Goal: Consume media (video, audio): Consume media (video, audio)

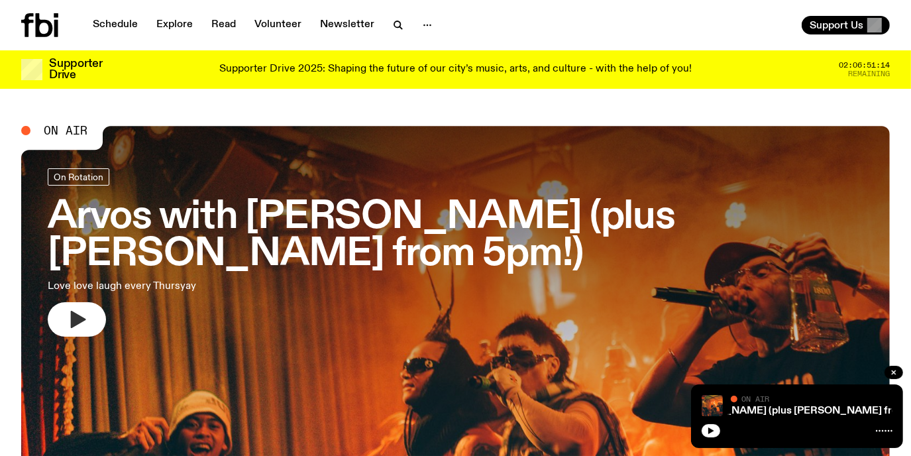
click at [99, 312] on button "button" at bounding box center [77, 319] width 58 height 34
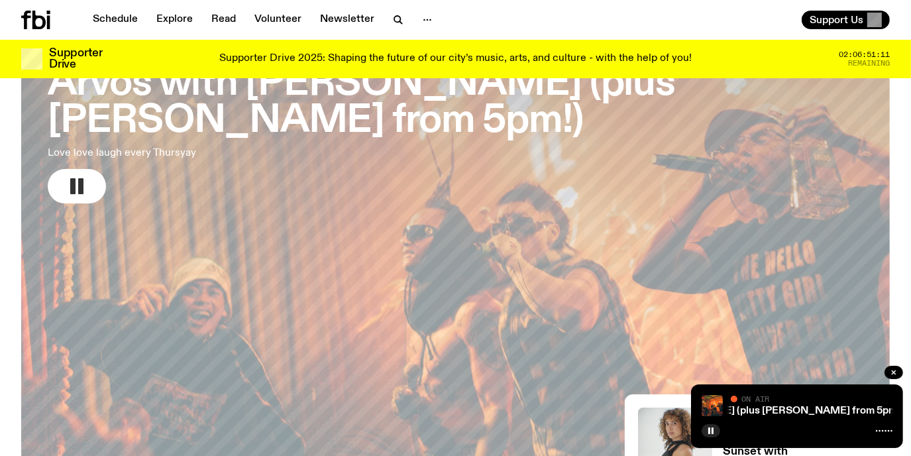
scroll to position [122, 0]
click at [710, 428] on icon "button" at bounding box center [711, 431] width 8 height 8
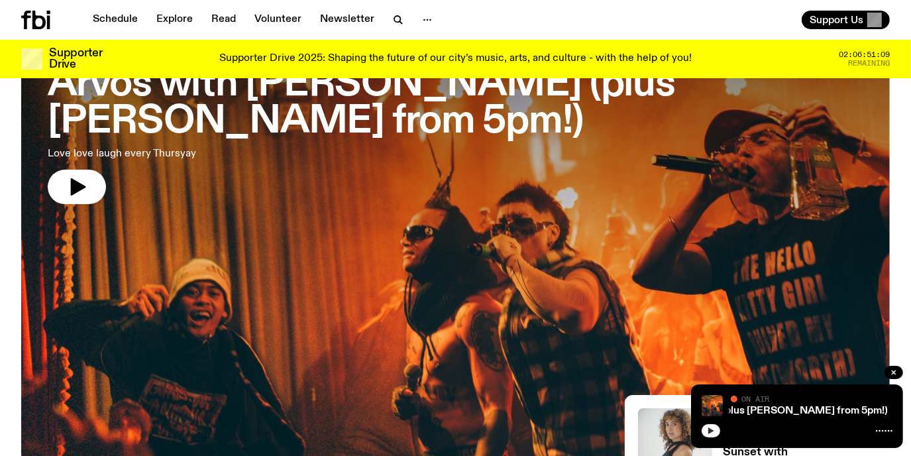
click at [707, 430] on icon "button" at bounding box center [711, 431] width 8 height 8
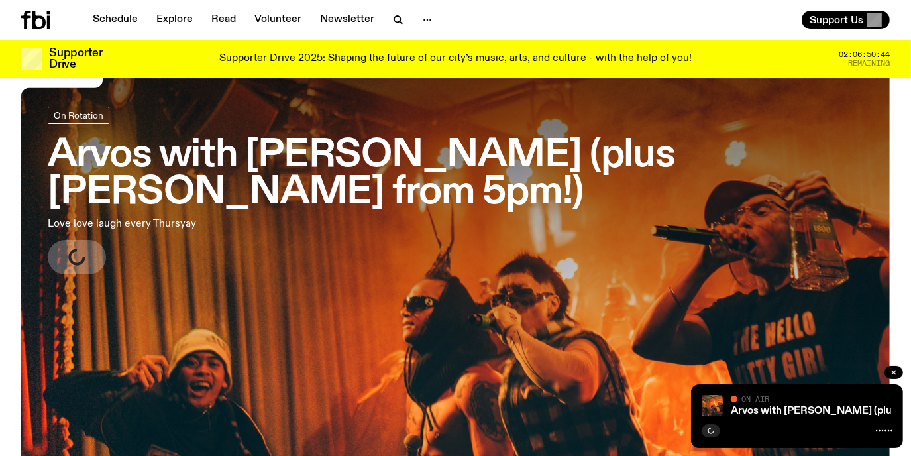
scroll to position [194, 0]
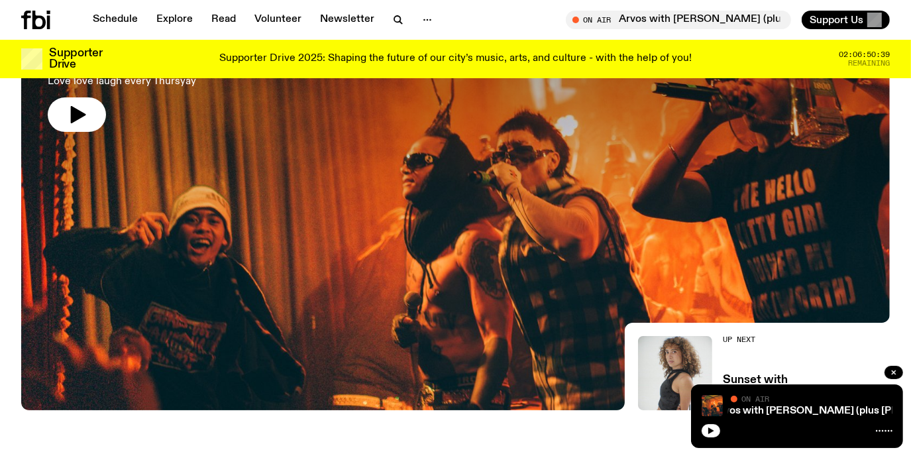
click at [711, 438] on div "Arvos with Chris Siegfried (plus Jas Telfer from 5pm!) Arvos with Chris Siegfri…" at bounding box center [797, 416] width 212 height 64
click at [711, 432] on icon "button" at bounding box center [711, 431] width 8 height 8
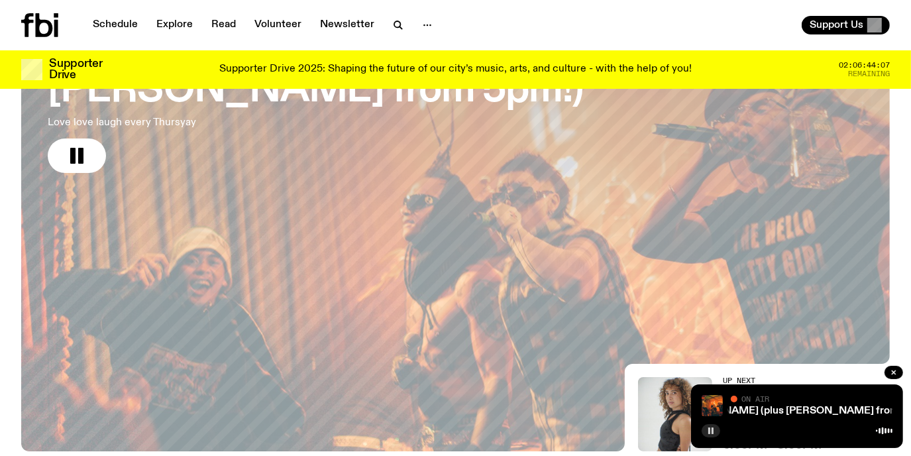
scroll to position [0, 0]
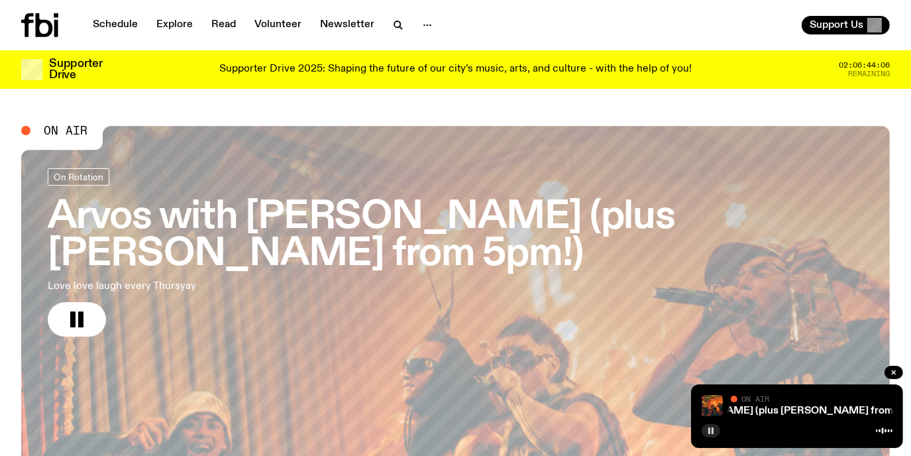
click at [230, 203] on h3 "Arvos with [PERSON_NAME] (plus [PERSON_NAME] from 5pm!)" at bounding box center [455, 236] width 815 height 74
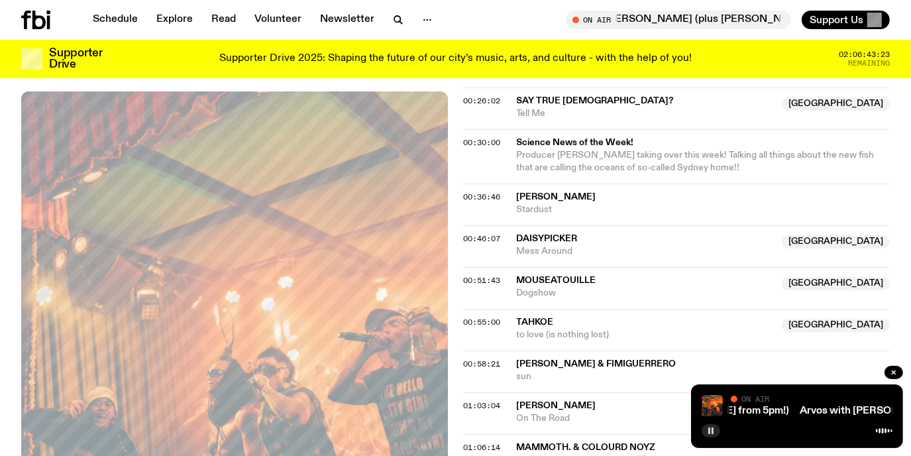
scroll to position [1052, 0]
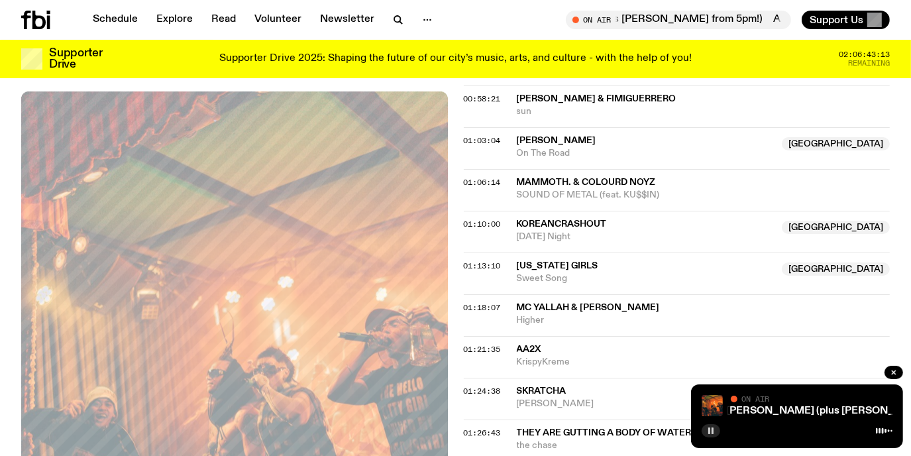
click at [45, 24] on icon at bounding box center [35, 20] width 29 height 19
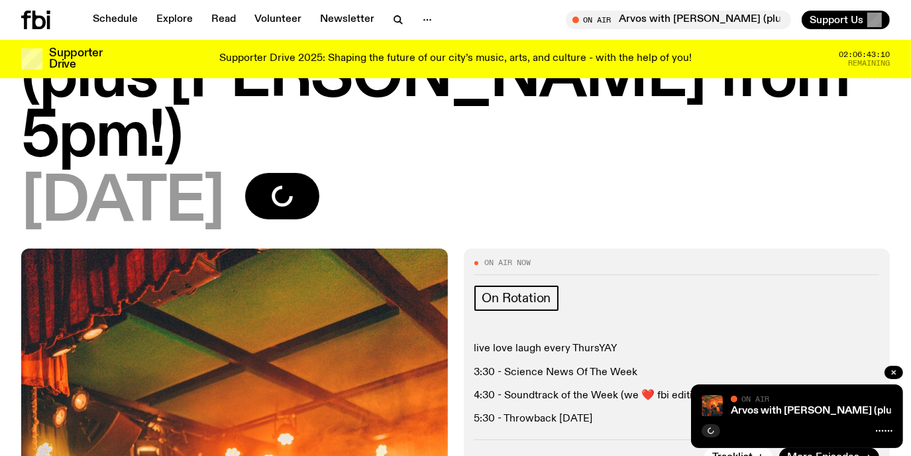
scroll to position [127, 0]
click at [575, 413] on p "5:30 - Throwback [DATE]" at bounding box center [676, 419] width 405 height 13
drag, startPoint x: 608, startPoint y: 366, endPoint x: 497, endPoint y: 354, distance: 111.3
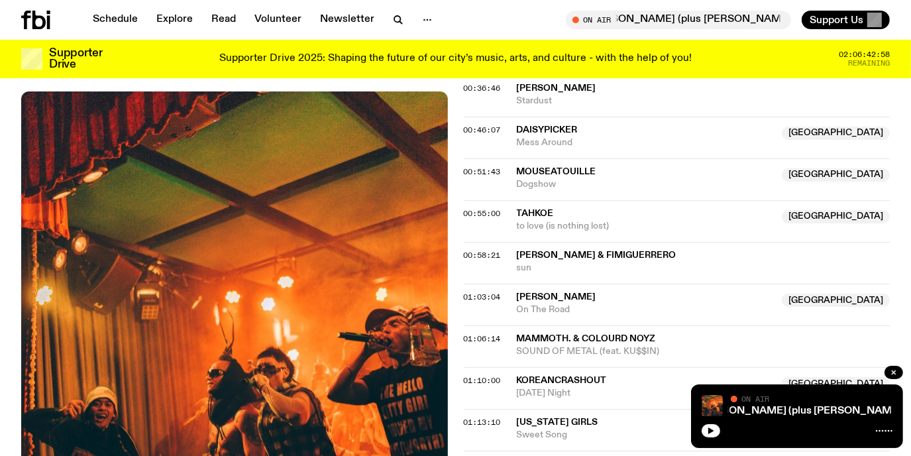
scroll to position [921, 0]
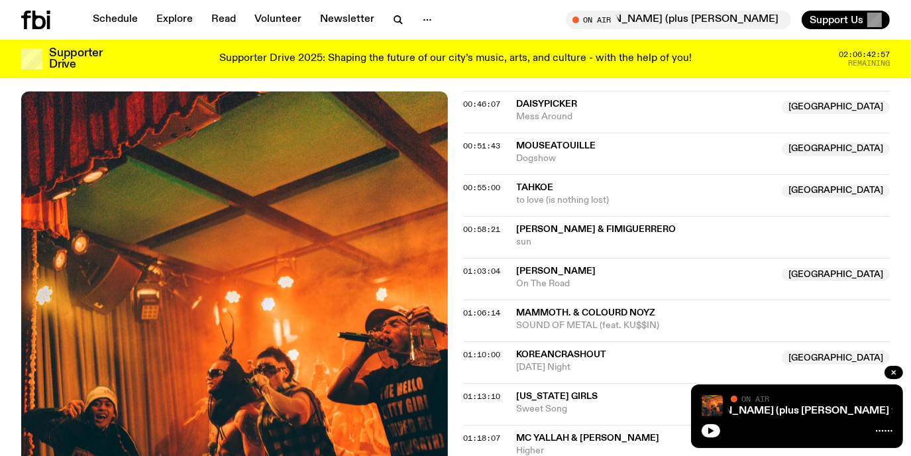
click at [709, 424] on button "button" at bounding box center [711, 430] width 19 height 13
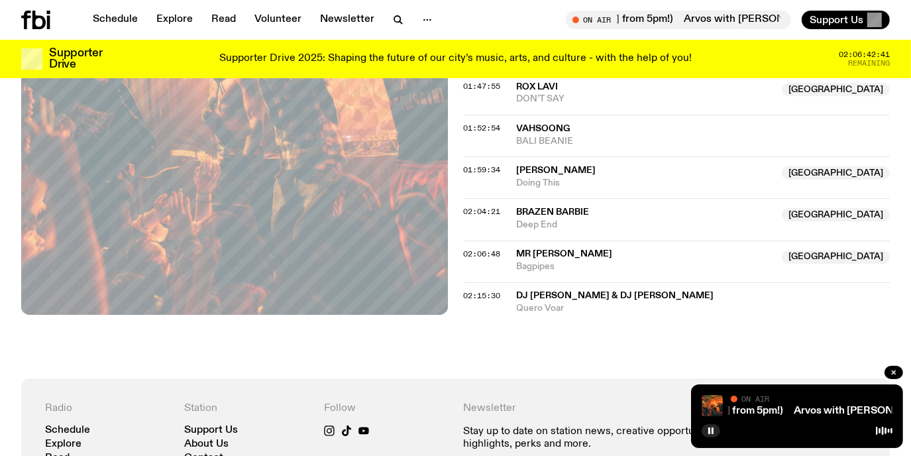
scroll to position [1716, 0]
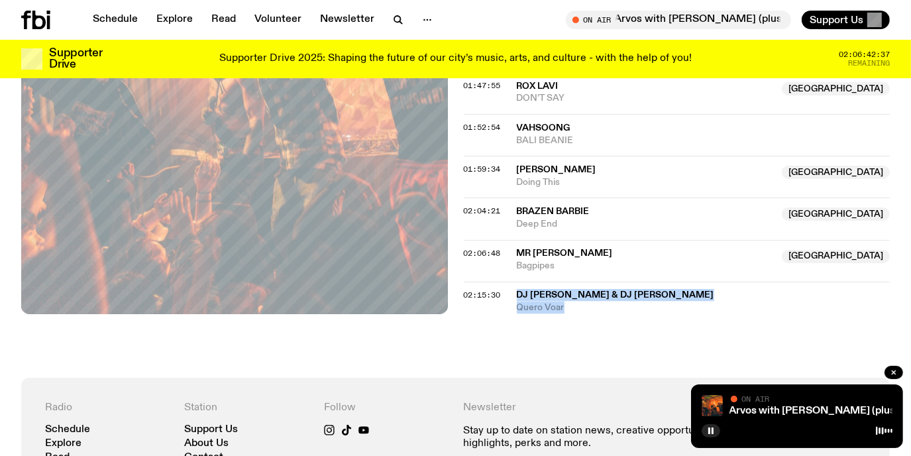
drag, startPoint x: 574, startPoint y: 246, endPoint x: 491, endPoint y: 248, distance: 82.8
click at [509, 282] on div "02:15:30 DJ Danifox & DJ Lycox Quero Voar" at bounding box center [677, 298] width 427 height 32
copy div "DJ Danifox & DJ Lycox Quero Voar"
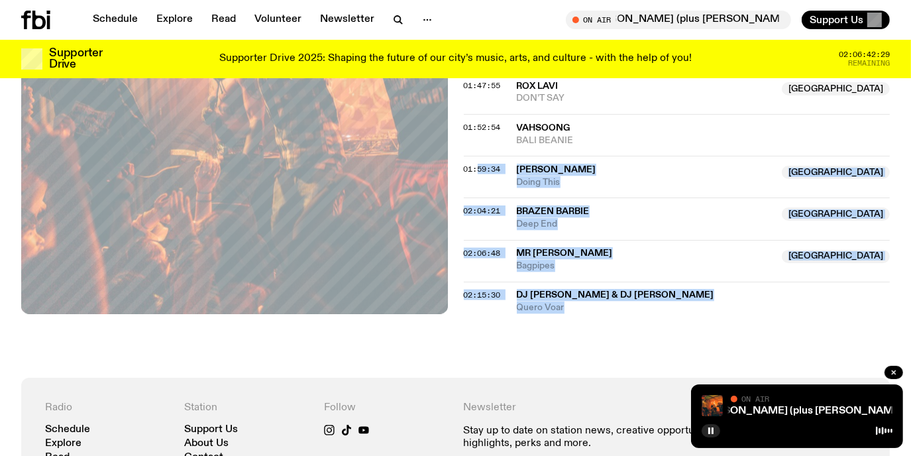
drag, startPoint x: 550, startPoint y: 245, endPoint x: 486, endPoint y: 134, distance: 128.3
drag, startPoint x: 676, startPoint y: 289, endPoint x: 641, endPoint y: 287, distance: 34.5
drag, startPoint x: 599, startPoint y: 265, endPoint x: 572, endPoint y: 272, distance: 27.3
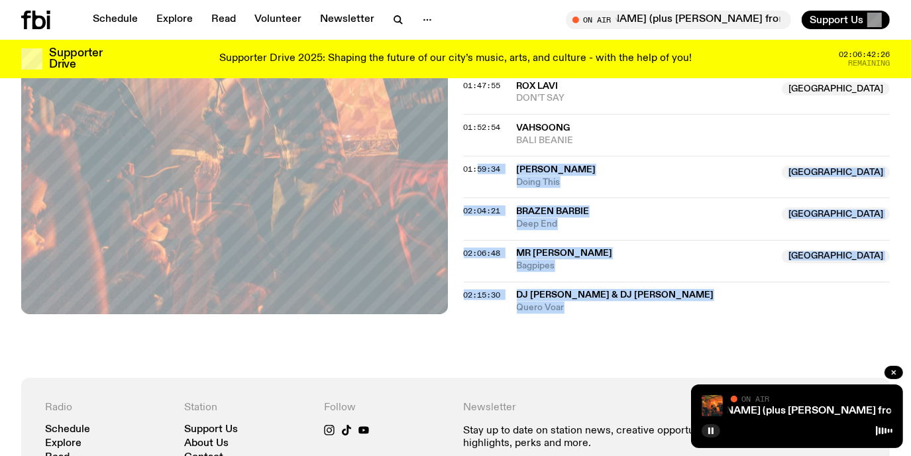
click at [472, 289] on span "02:15:30" at bounding box center [482, 294] width 37 height 11
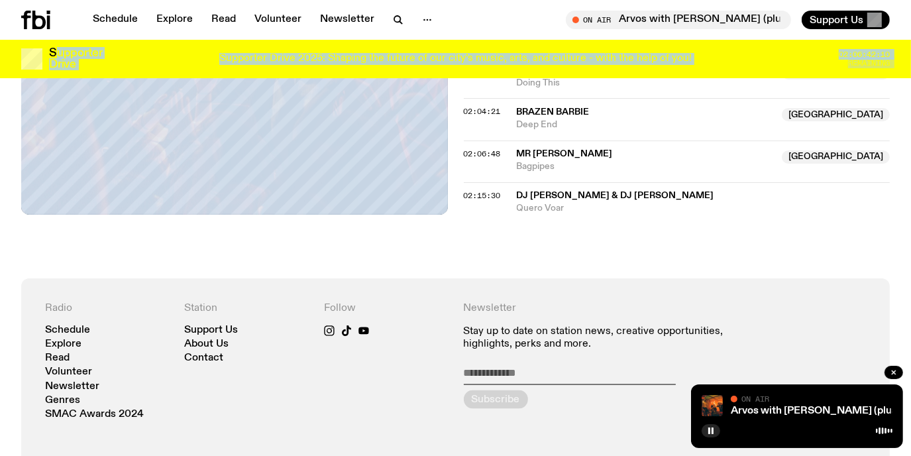
scroll to position [1758, 0]
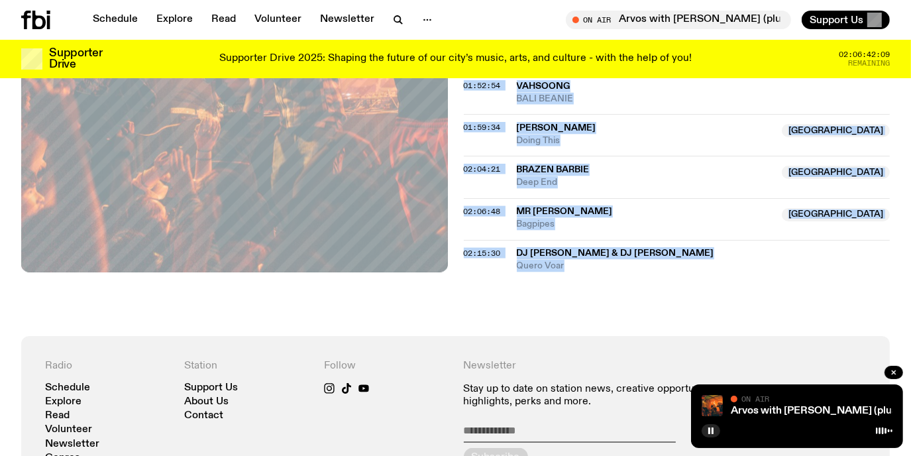
drag, startPoint x: 458, startPoint y: 162, endPoint x: 570, endPoint y: 199, distance: 118.8
copy div "00:03:55 Chat Pile & Hayden Pedigo Radioactive Dreams 00:08:58 KICHO & Station …"
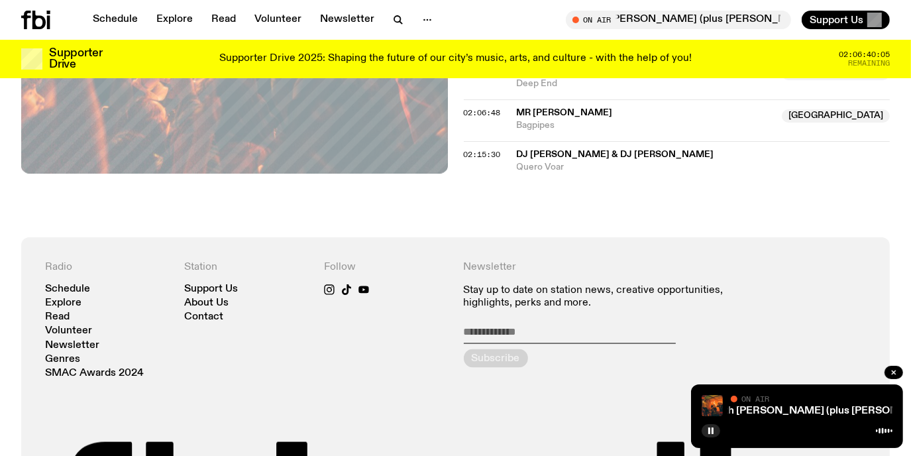
scroll to position [1712, 0]
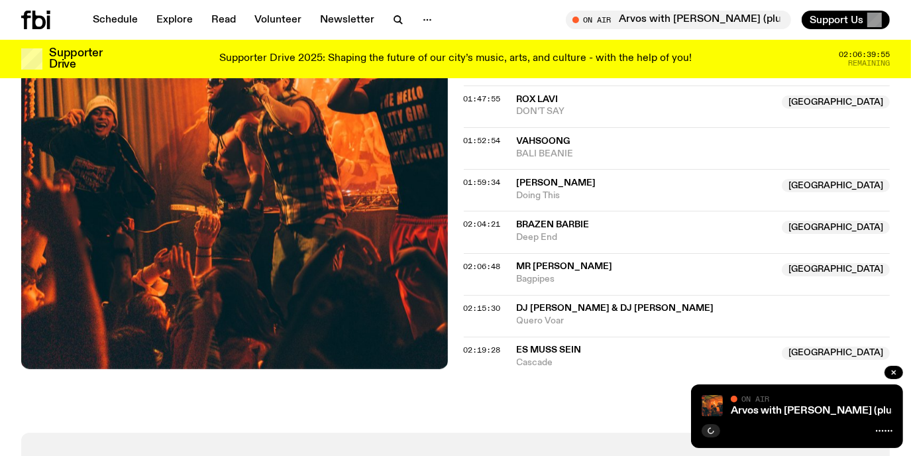
scroll to position [1780, 0]
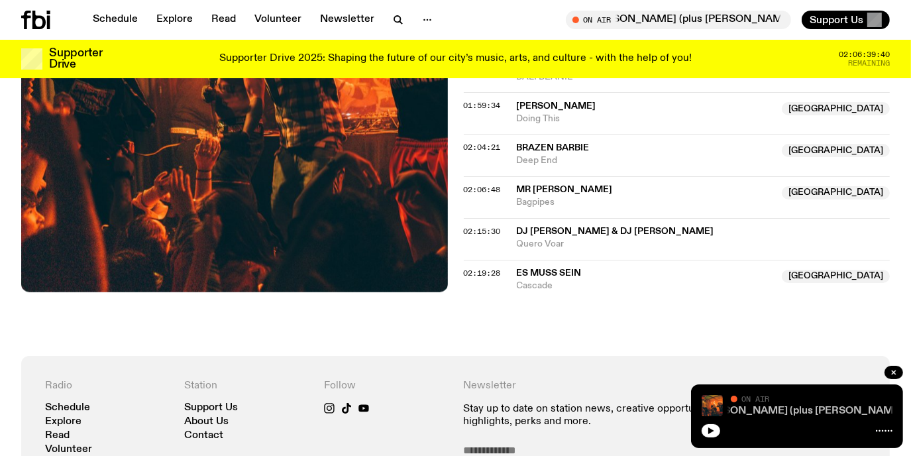
drag, startPoint x: 712, startPoint y: 427, endPoint x: 739, endPoint y: 415, distance: 29.7
click at [709, 427] on button "button" at bounding box center [711, 430] width 19 height 13
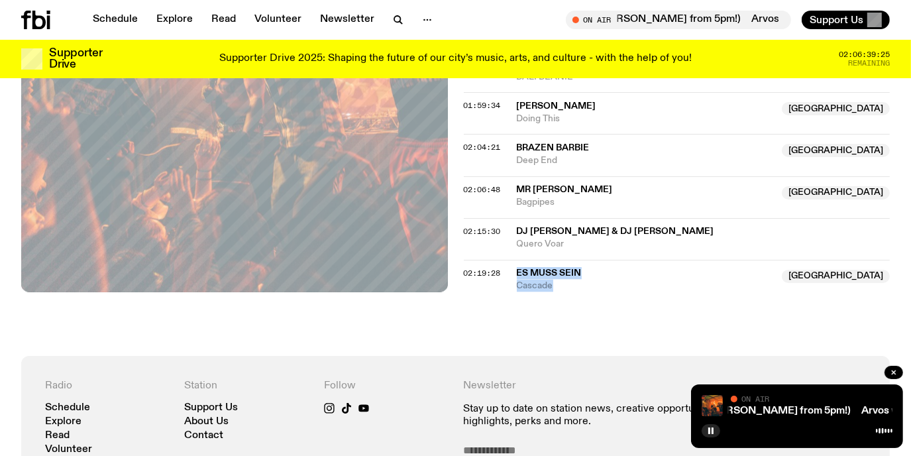
drag, startPoint x: 569, startPoint y: 229, endPoint x: 514, endPoint y: 203, distance: 60.5
drag, startPoint x: 463, startPoint y: 208, endPoint x: 890, endPoint y: 231, distance: 427.9
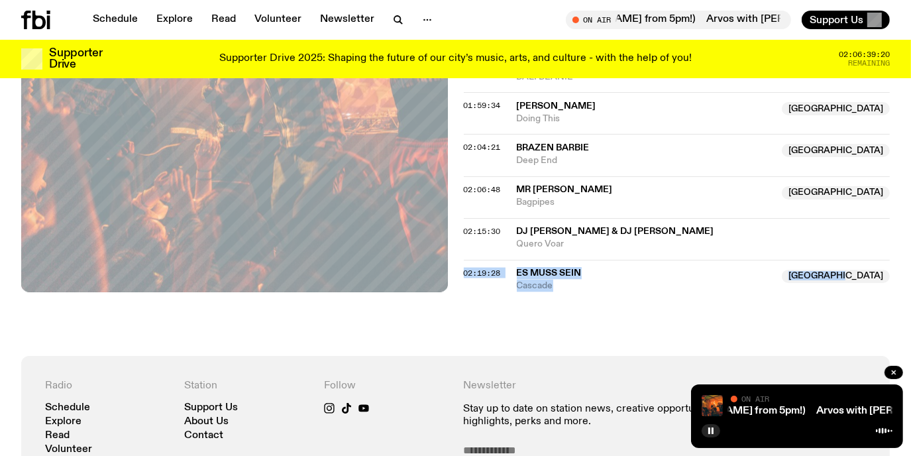
copy div "02:19:28 Es Muss Sein Australia Cascade Australia"
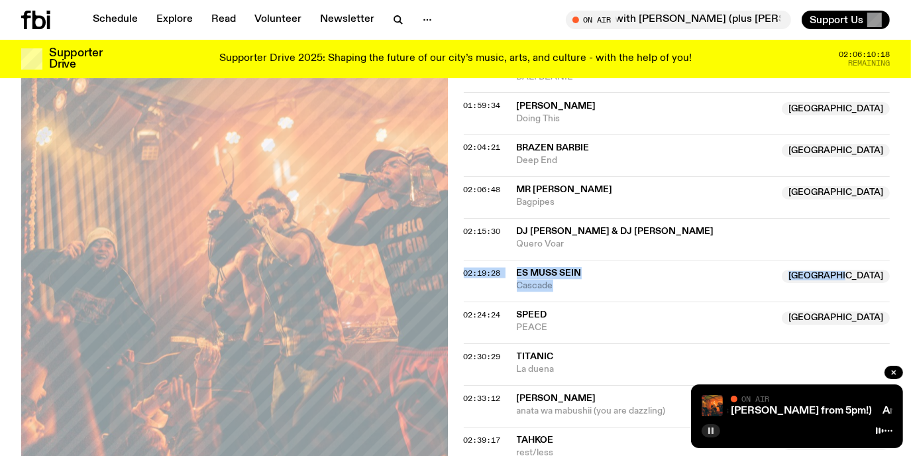
click at [710, 431] on rect "button" at bounding box center [709, 430] width 2 height 7
click at [710, 431] on icon "button" at bounding box center [711, 430] width 6 height 7
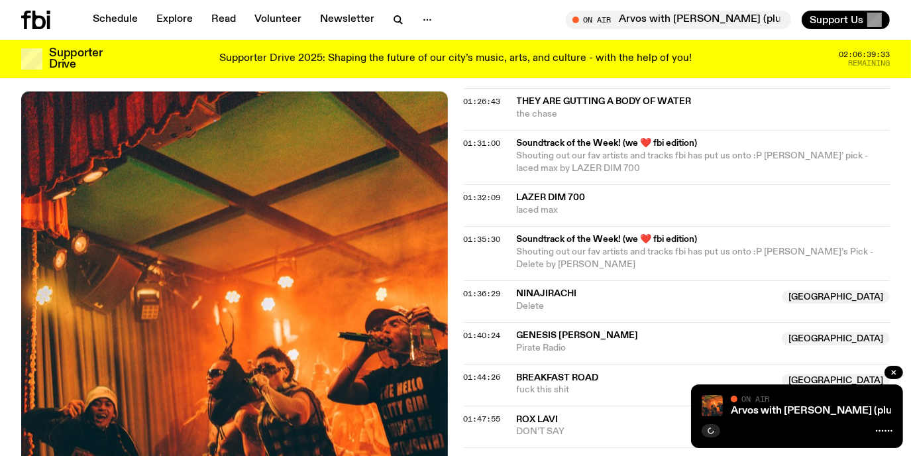
scroll to position [1714, 0]
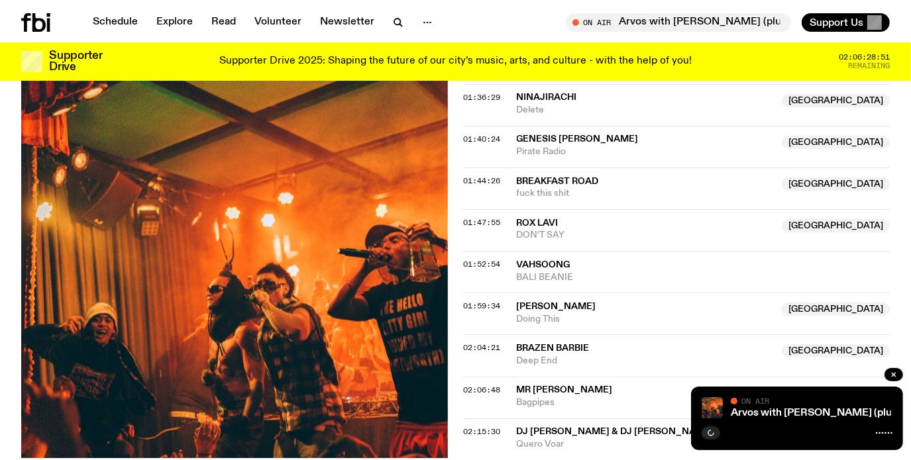
scroll to position [1847, 0]
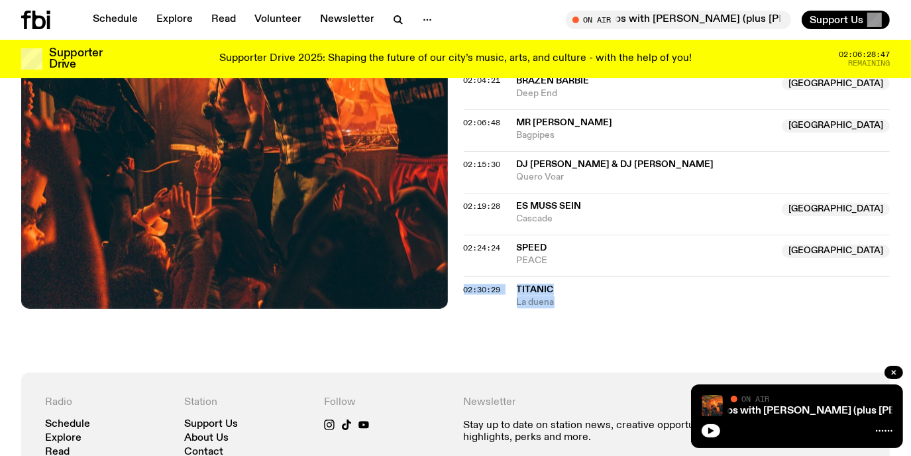
drag, startPoint x: 458, startPoint y: 225, endPoint x: 582, endPoint y: 246, distance: 125.0
copy div "02:30:29 Titanic La duena"
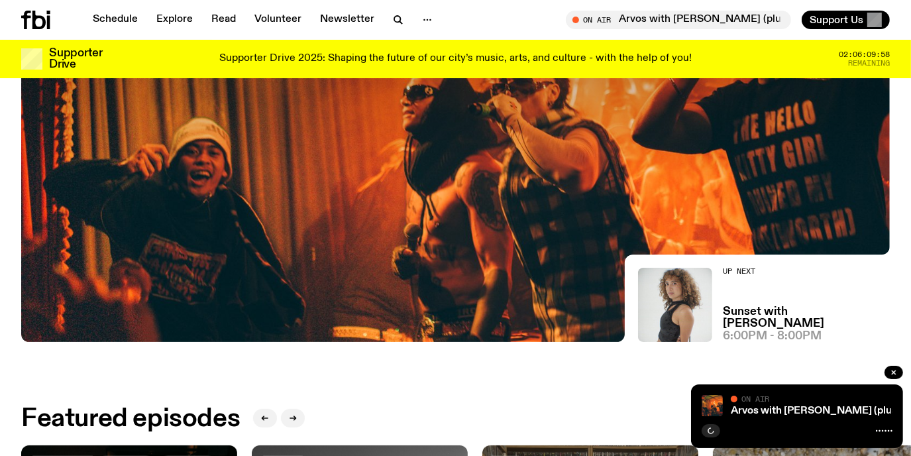
scroll to position [323, 0]
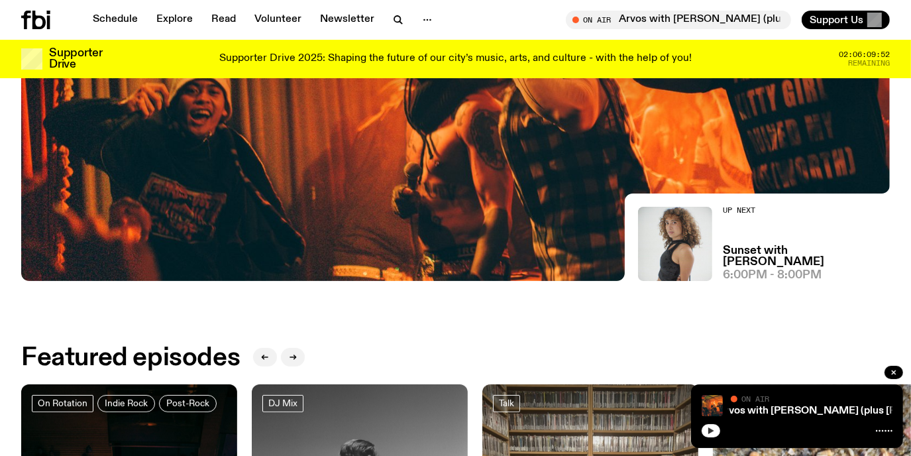
click at [711, 431] on icon "button" at bounding box center [711, 430] width 6 height 7
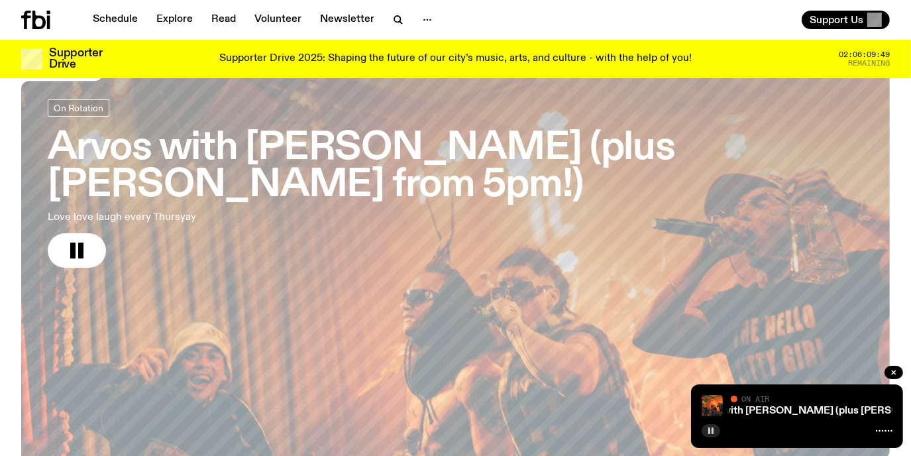
click at [193, 144] on h3 "Arvos with [PERSON_NAME] (plus [PERSON_NAME] from 5pm!)" at bounding box center [455, 167] width 815 height 74
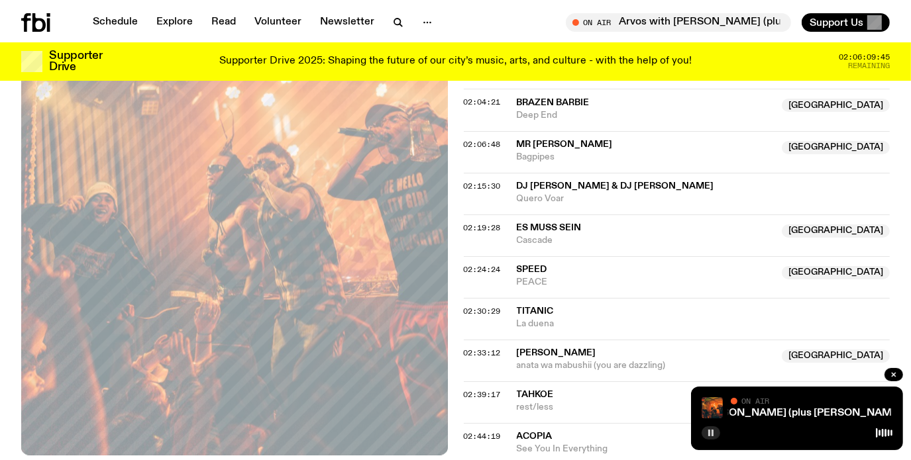
scroll to position [1846, 0]
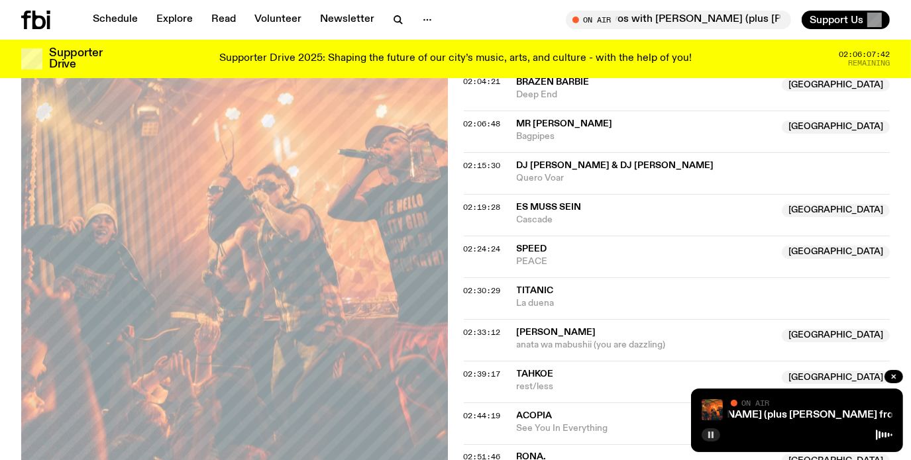
drag, startPoint x: 554, startPoint y: 413, endPoint x: 533, endPoint y: 399, distance: 25.4
drag, startPoint x: 512, startPoint y: 385, endPoint x: 488, endPoint y: 386, distance: 23.9
click at [514, 444] on div "02:51:46 RONA. Australia Show Me Australia" at bounding box center [677, 460] width 427 height 32
drag, startPoint x: 461, startPoint y: 388, endPoint x: 635, endPoint y: 431, distance: 179.3
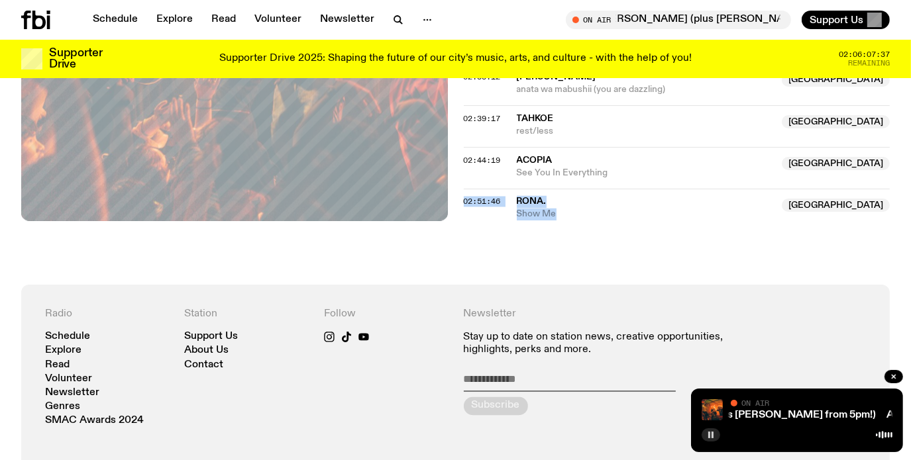
scroll to position [2044, 0]
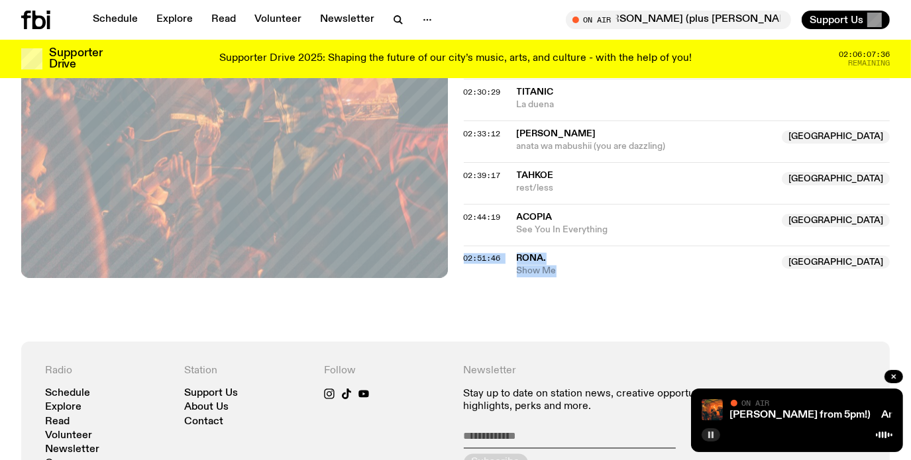
drag, startPoint x: 458, startPoint y: 190, endPoint x: 908, endPoint y: 217, distance: 449.9
copy div "02:51:46 RONA. Australia Show Me Australia"
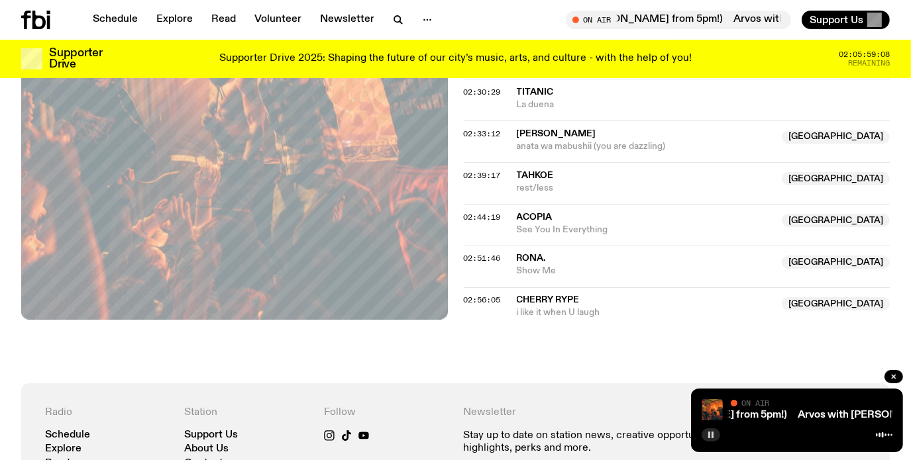
drag, startPoint x: 485, startPoint y: 283, endPoint x: 523, endPoint y: 273, distance: 39.0
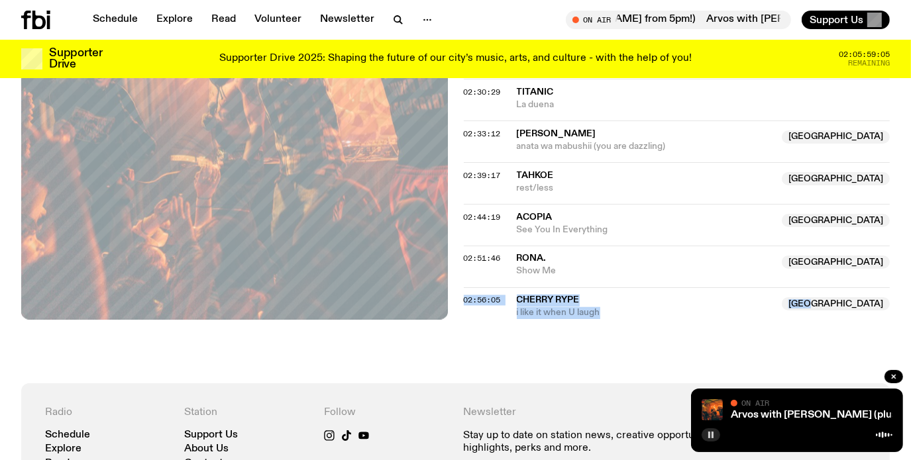
drag, startPoint x: 462, startPoint y: 232, endPoint x: 893, endPoint y: 253, distance: 431.8
copy div "02:56:05 Cherry Rype NSW i like it when U laugh NSW"
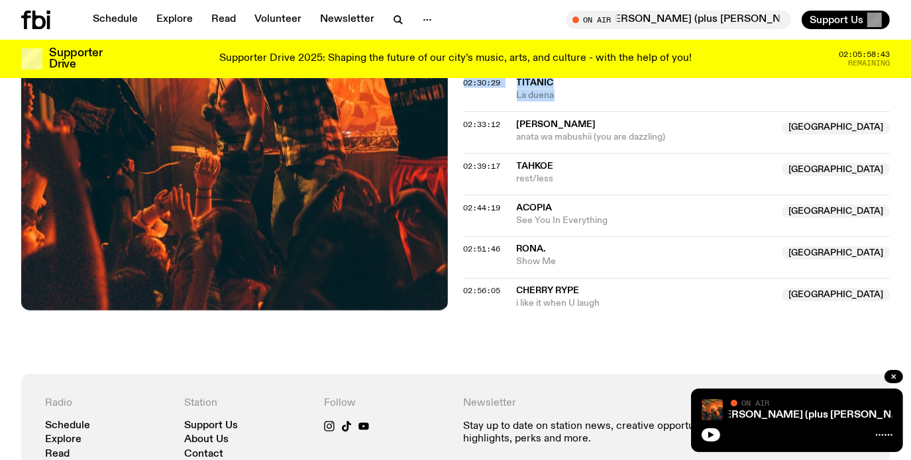
scroll to position [2046, 0]
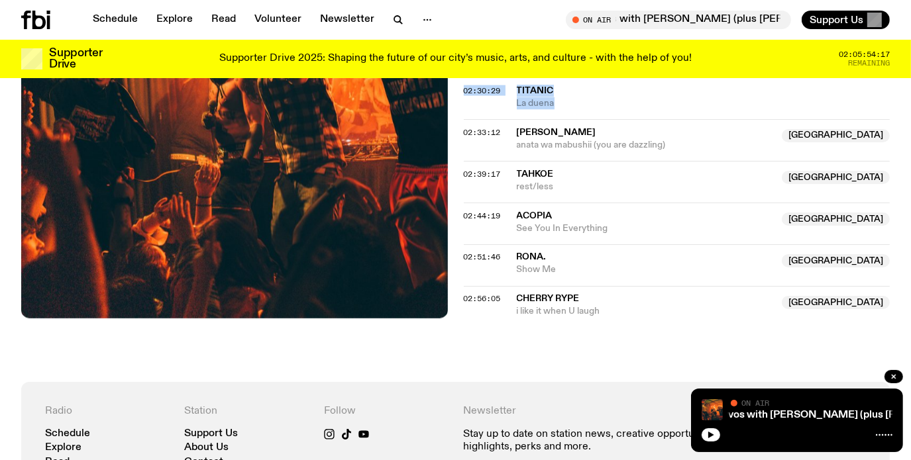
click at [40, 21] on icon at bounding box center [35, 20] width 29 height 19
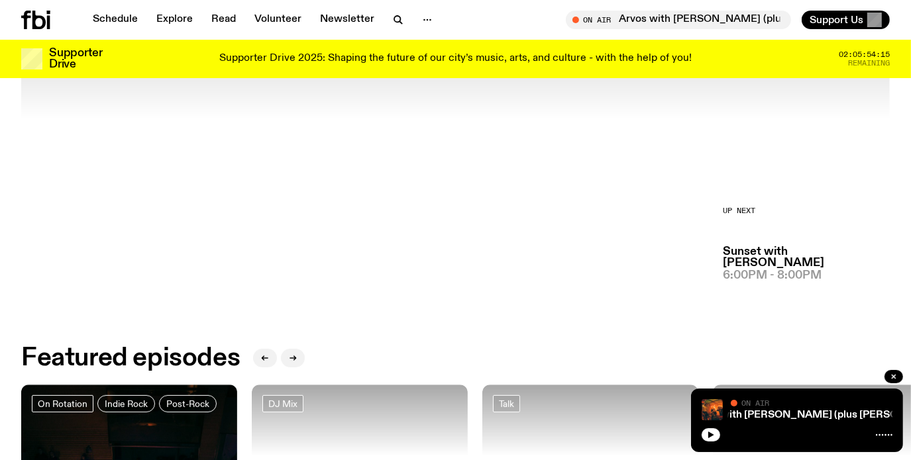
scroll to position [323, 0]
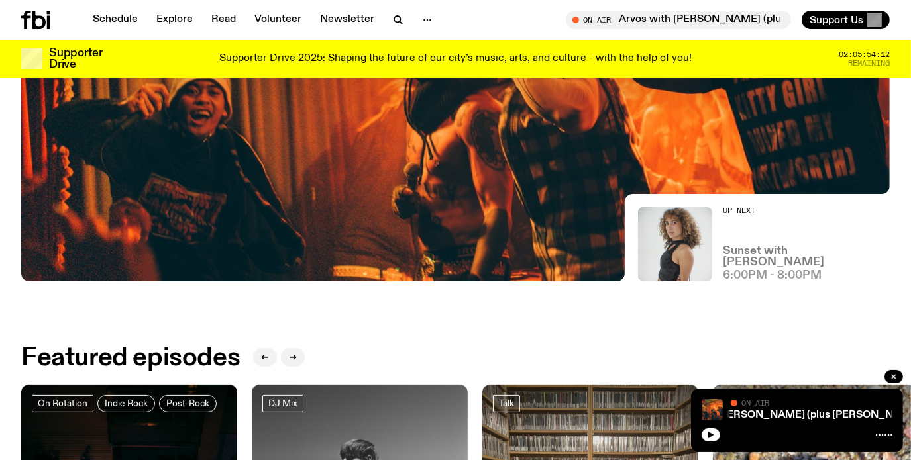
click at [741, 258] on h3 "Sunset with Tangela" at bounding box center [806, 257] width 167 height 23
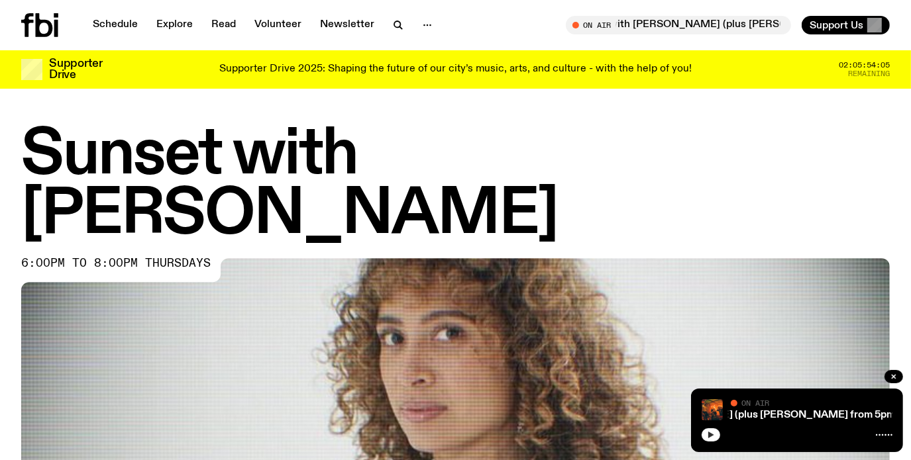
click at [707, 431] on icon "button" at bounding box center [711, 435] width 8 height 8
click at [152, 258] on div "6:00pm to 8:00pm thursdays" at bounding box center [122, 270] width 203 height 24
drag, startPoint x: 162, startPoint y: 195, endPoint x: 193, endPoint y: 183, distance: 33.6
click at [162, 195] on div "Sunset with Tangela 6:00pm to 8:00pm thursdays" at bounding box center [455, 436] width 868 height 621
drag, startPoint x: 229, startPoint y: 166, endPoint x: 270, endPoint y: 156, distance: 43.1
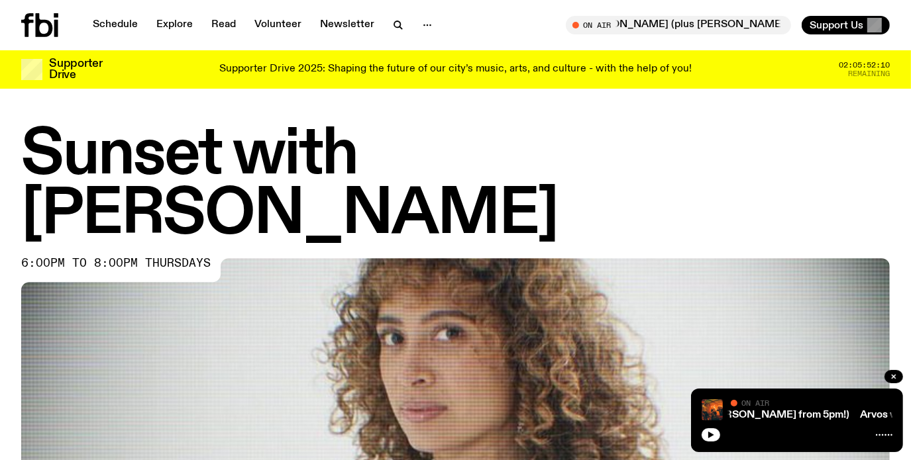
click at [236, 166] on h1 "Sunset with Tangela" at bounding box center [455, 185] width 868 height 119
click at [270, 156] on h1 "Sunset with Tangela" at bounding box center [455, 185] width 868 height 119
click at [273, 156] on h1 "Sunset with Tangela" at bounding box center [455, 185] width 868 height 119
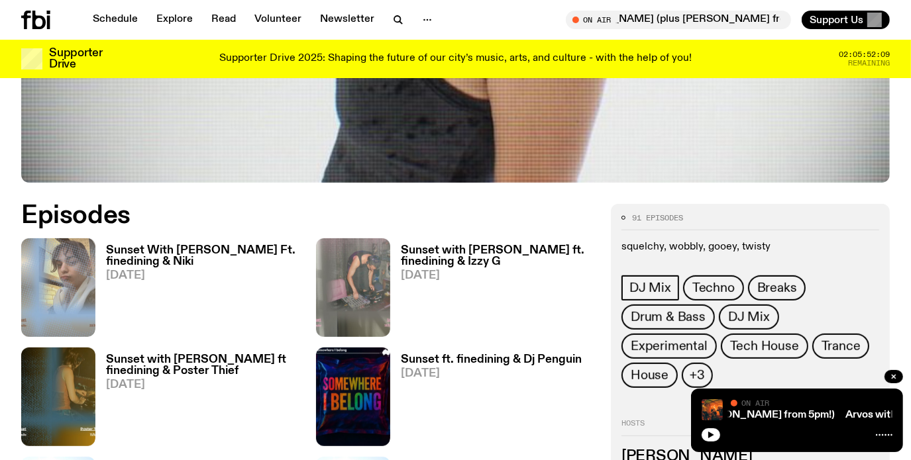
scroll to position [586, 0]
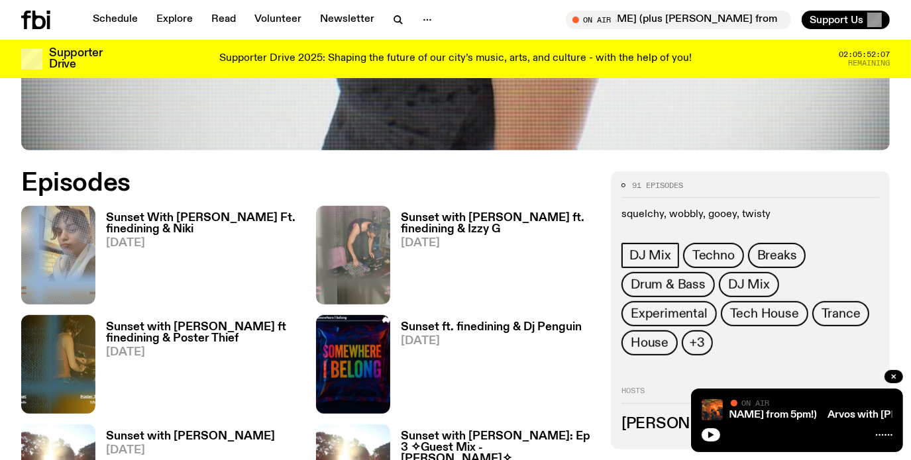
click at [258, 213] on h3 "Sunset With [PERSON_NAME] Ft. finedining & Niki" at bounding box center [203, 224] width 194 height 23
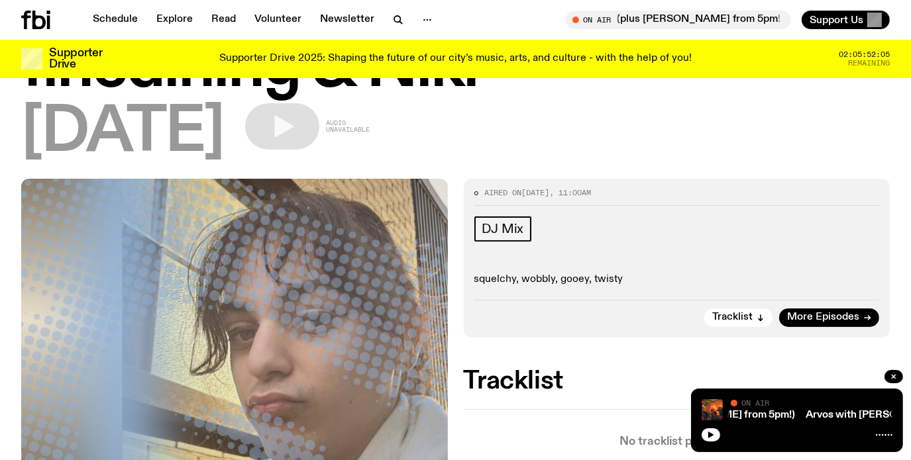
scroll to position [189, 0]
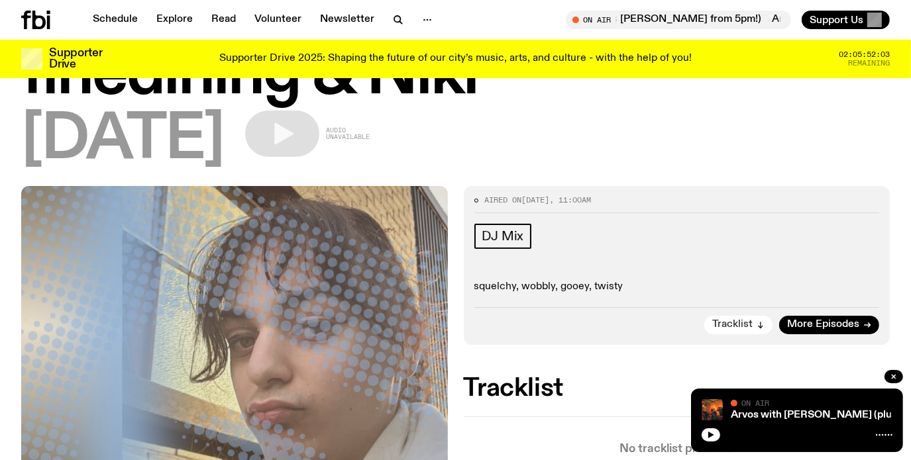
click at [745, 320] on span "Tracklist" at bounding box center [732, 325] width 40 height 10
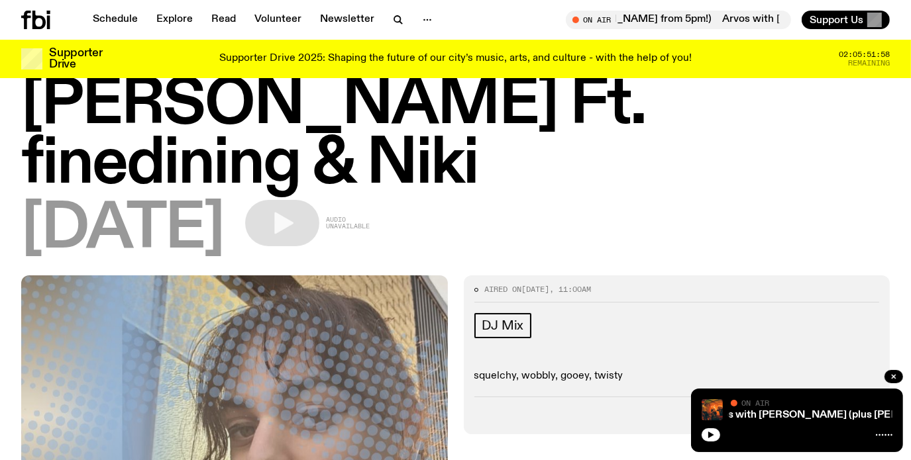
scroll to position [95, 0]
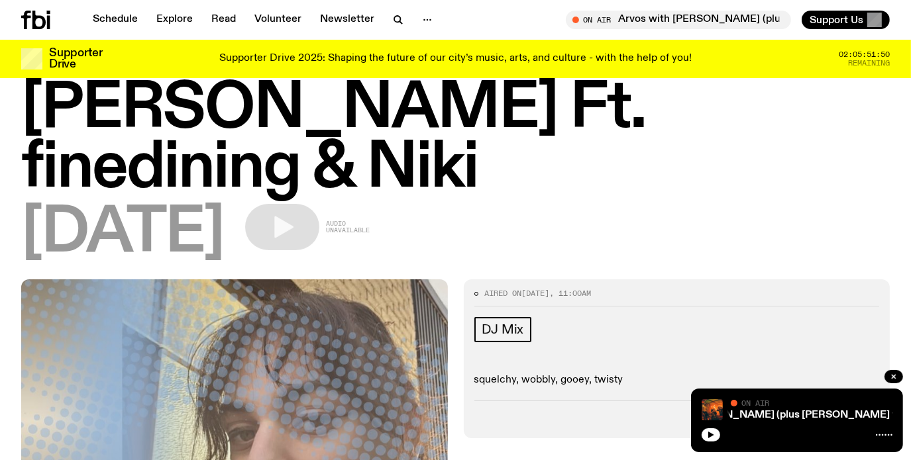
click at [704, 409] on button "Tracklist" at bounding box center [738, 418] width 68 height 19
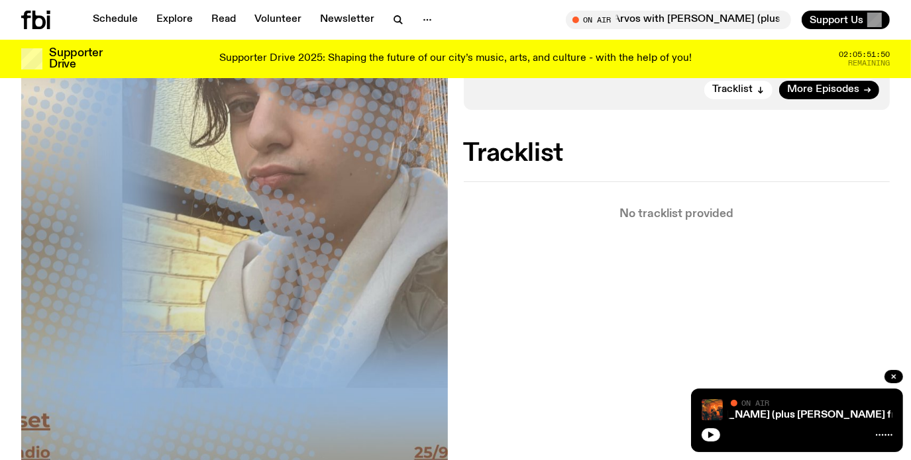
scroll to position [427, 0]
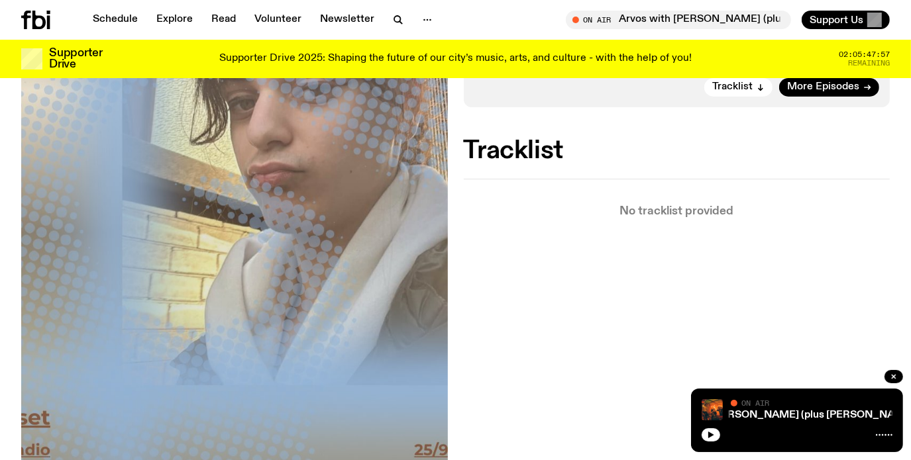
click at [541, 378] on div "Aired on 25.09.25 , 11:00am DJ Mix squelchy, wobbly, gooey, twisty Tracklist Mo…" at bounding box center [455, 263] width 911 height 631
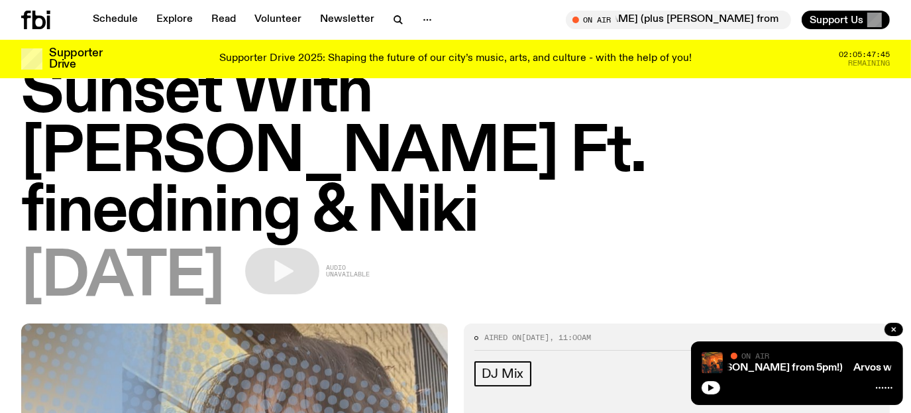
scroll to position [29, 0]
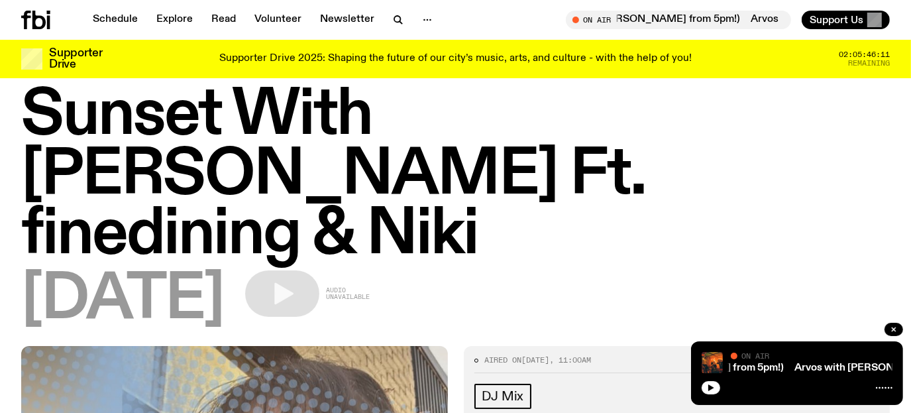
drag, startPoint x: 706, startPoint y: 386, endPoint x: 129, endPoint y: 406, distance: 578.0
click at [706, 386] on button "button" at bounding box center [711, 387] width 19 height 13
click at [704, 389] on button "button" at bounding box center [711, 387] width 19 height 13
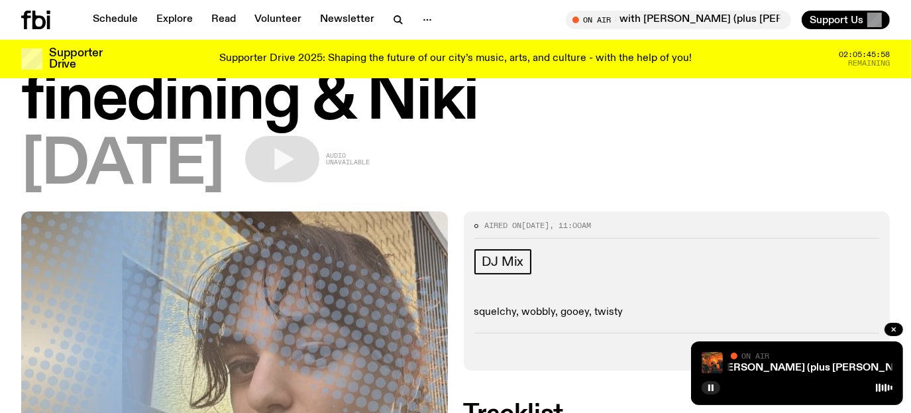
scroll to position [162, 0]
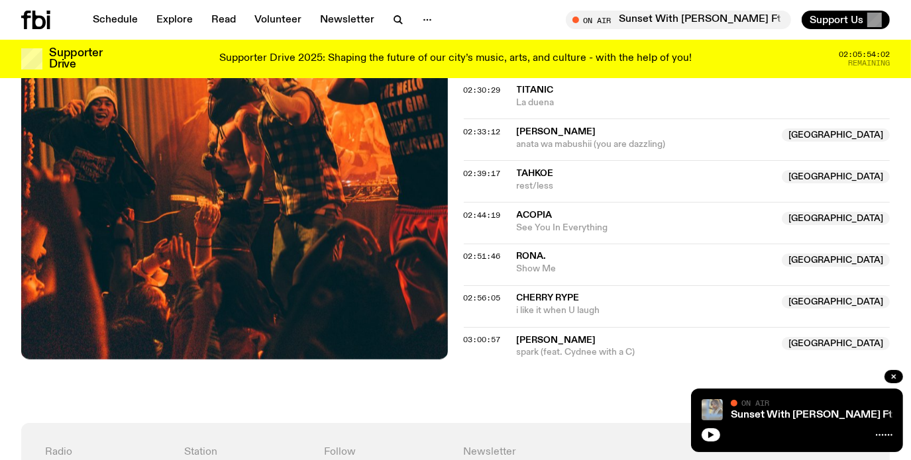
scroll to position [2044, 0]
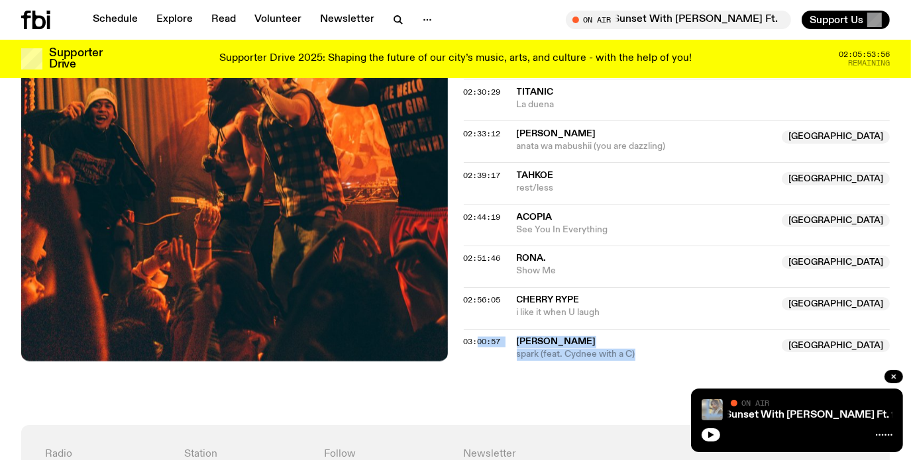
drag, startPoint x: 644, startPoint y: 292, endPoint x: 470, endPoint y: 284, distance: 173.8
click at [476, 329] on div "03:00:57 [PERSON_NAME] Australia spark (feat. Cydnee with a C) [GEOGRAPHIC_DATA]" at bounding box center [677, 345] width 427 height 32
drag, startPoint x: 459, startPoint y: 275, endPoint x: 891, endPoint y: 296, distance: 432.4
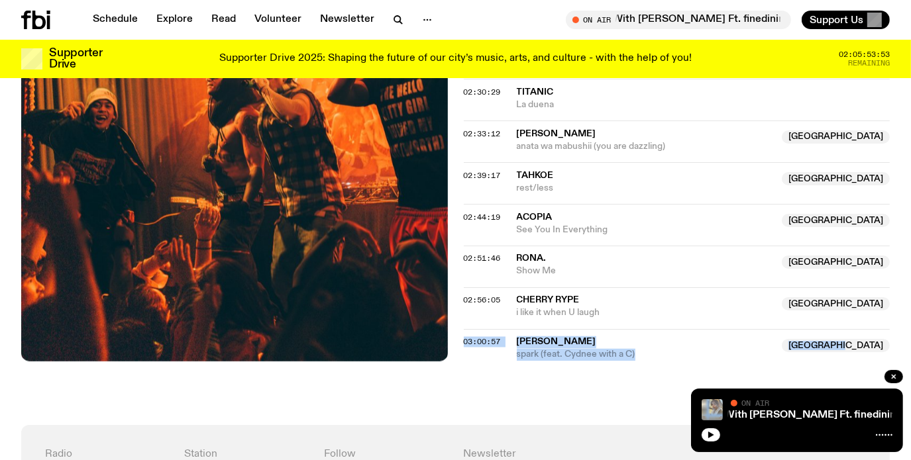
copy div "03:00:57 [PERSON_NAME] Australia spark (feat. Cydnee with a C) [GEOGRAPHIC_DATA]"
drag, startPoint x: 705, startPoint y: 435, endPoint x: 715, endPoint y: 429, distance: 12.5
click at [705, 435] on button "button" at bounding box center [711, 435] width 19 height 13
click at [715, 429] on button "button" at bounding box center [711, 435] width 19 height 13
click at [762, 415] on link "Sunset With [PERSON_NAME] Ft. finedining & Niki" at bounding box center [852, 415] width 244 height 11
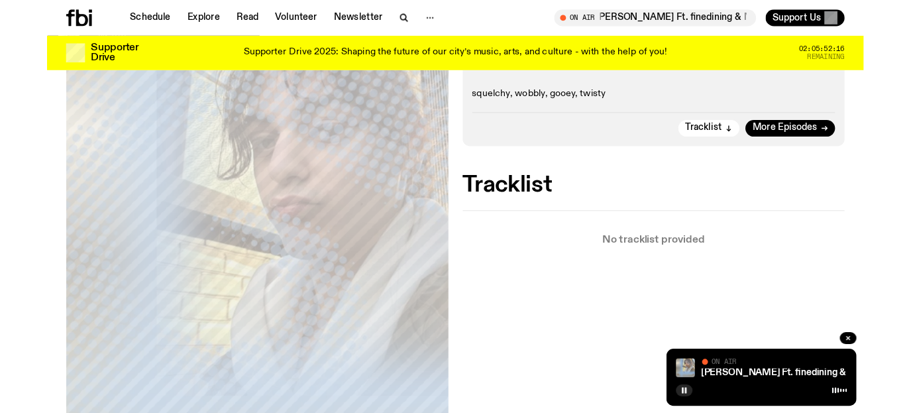
scroll to position [390, 0]
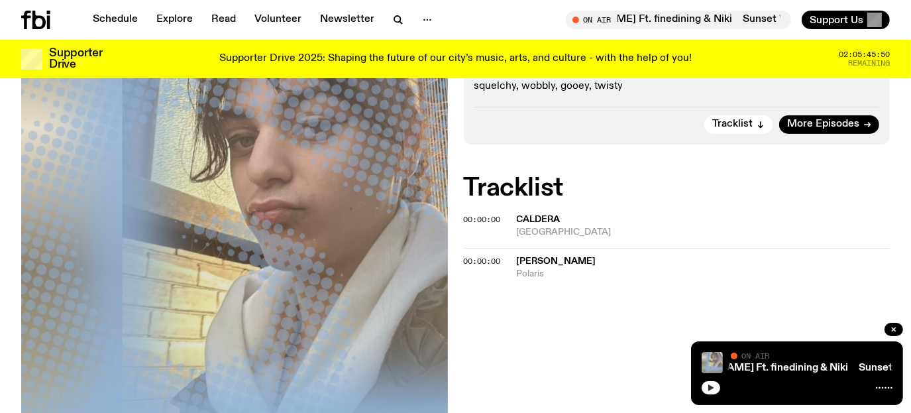
click at [709, 382] on button "button" at bounding box center [711, 387] width 19 height 13
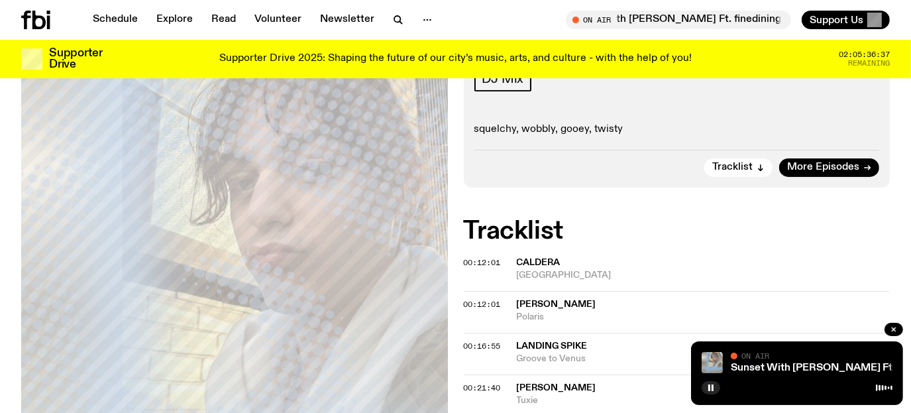
scroll to position [456, 0]
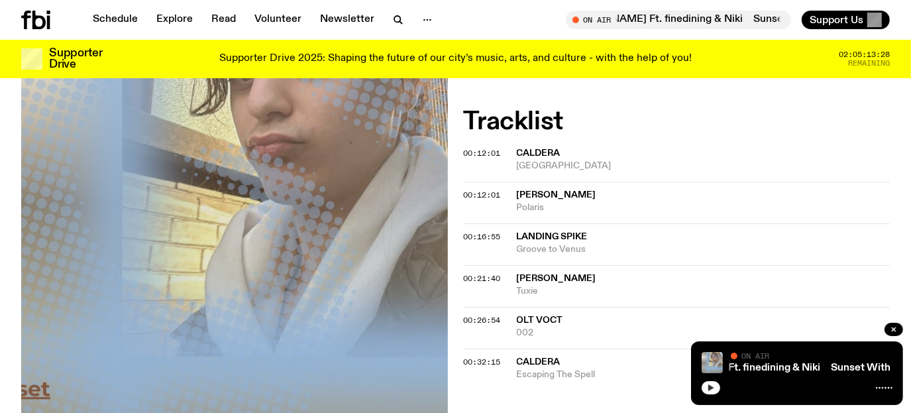
click at [710, 386] on icon "button" at bounding box center [711, 387] width 6 height 7
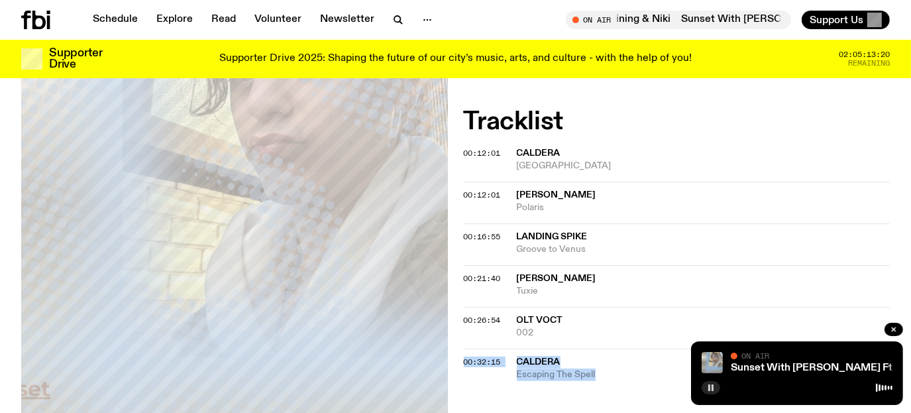
drag, startPoint x: 462, startPoint y: 299, endPoint x: 588, endPoint y: 349, distance: 135.6
click at [607, 329] on div "On Air Now DJ Mix squelchy, wobbly, gooey, twisty Tracklist More Episodes Track…" at bounding box center [455, 234] width 911 height 631
drag, startPoint x: 563, startPoint y: 358, endPoint x: 514, endPoint y: 379, distance: 53.1
click at [562, 358] on div "On Air Now DJ Mix squelchy, wobbly, gooey, twisty Tracklist More Episodes Track…" at bounding box center [455, 234] width 911 height 631
click at [528, 359] on div "On Air Now DJ Mix squelchy, wobbly, gooey, twisty Tracklist More Episodes Track…" at bounding box center [455, 234] width 911 height 631
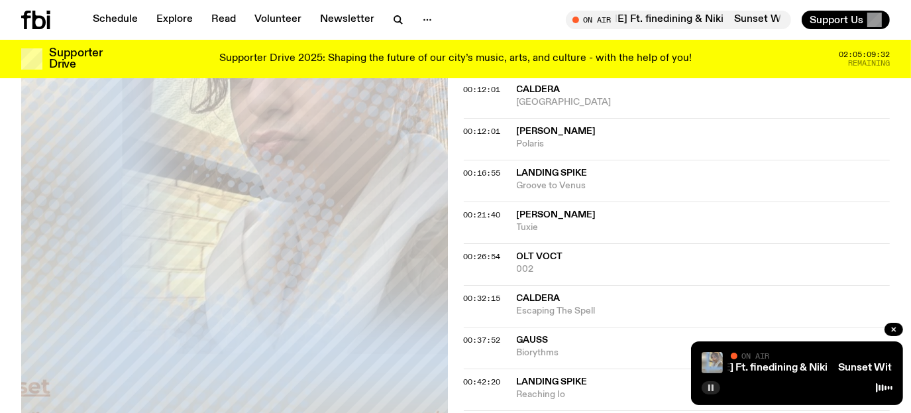
scroll to position [721, 0]
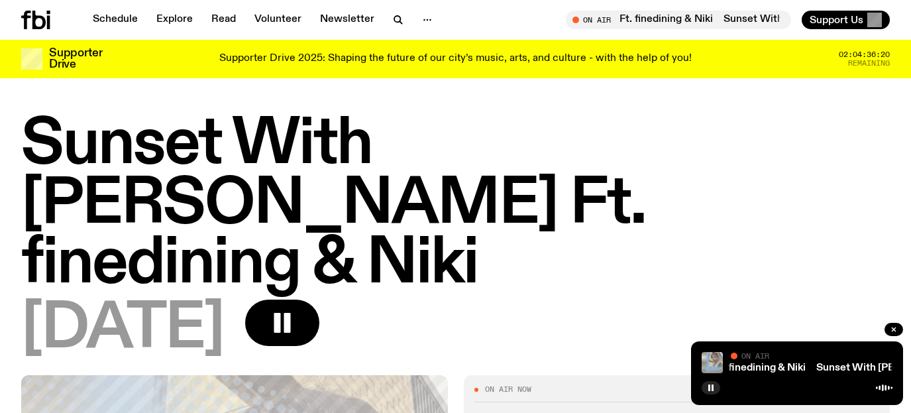
scroll to position [721, 0]
